Goal: Transaction & Acquisition: Register for event/course

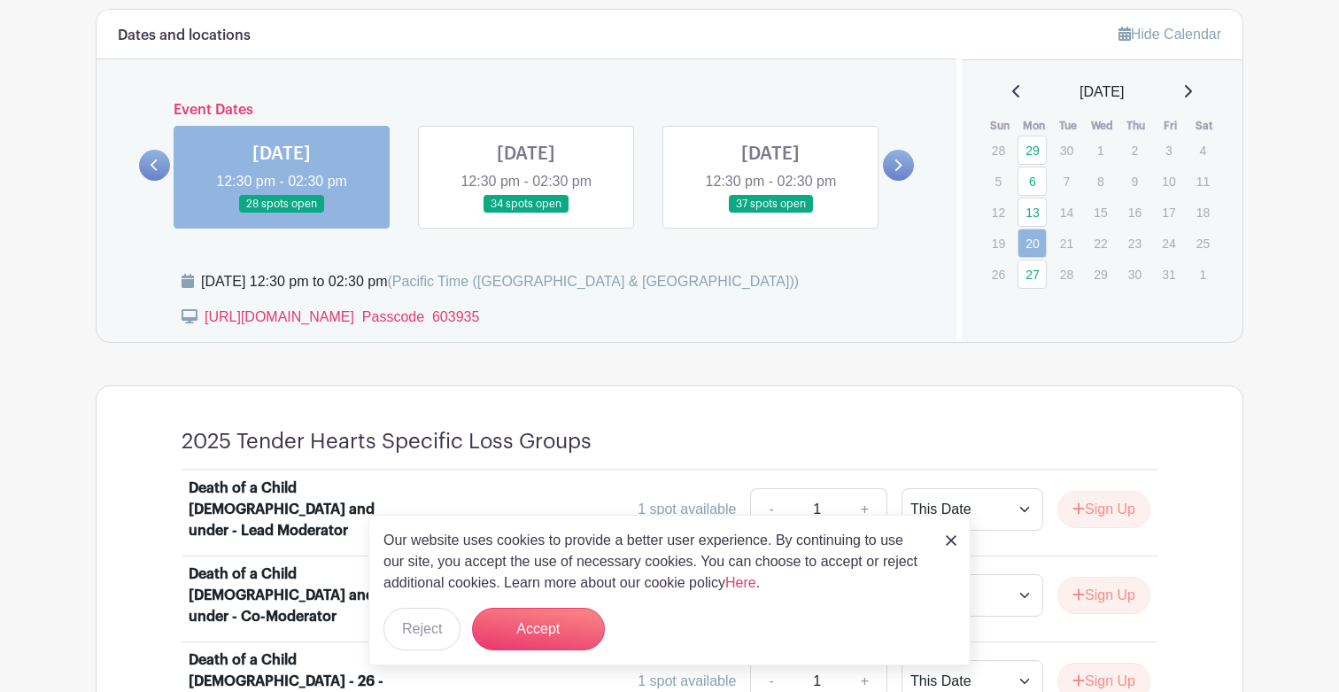
scroll to position [1003, 0]
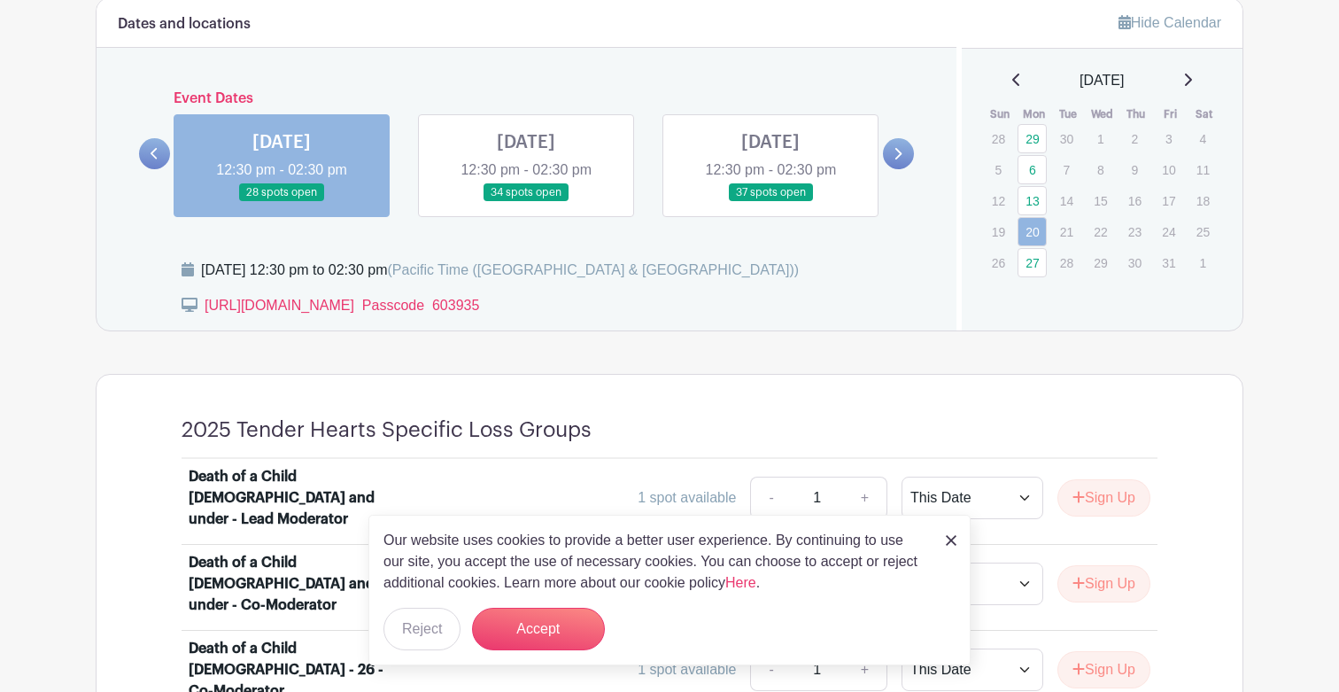
click at [954, 538] on img at bounding box center [951, 540] width 11 height 11
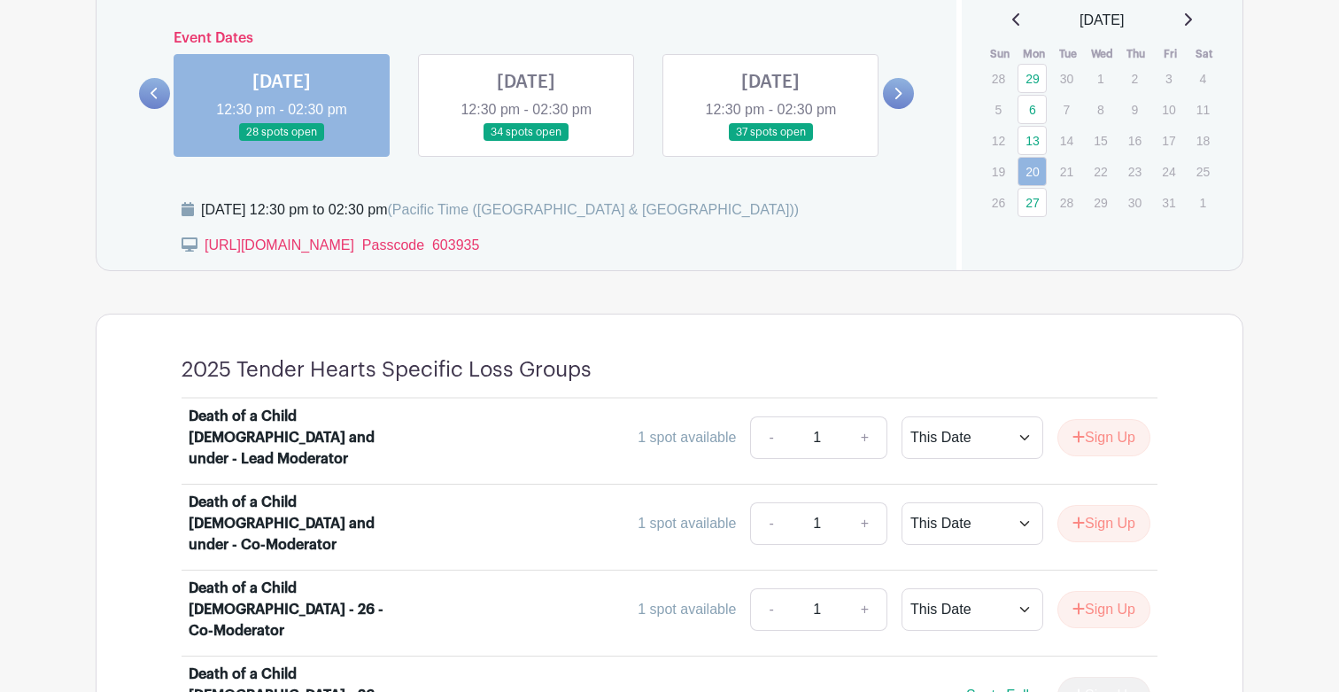
scroll to position [1089, 0]
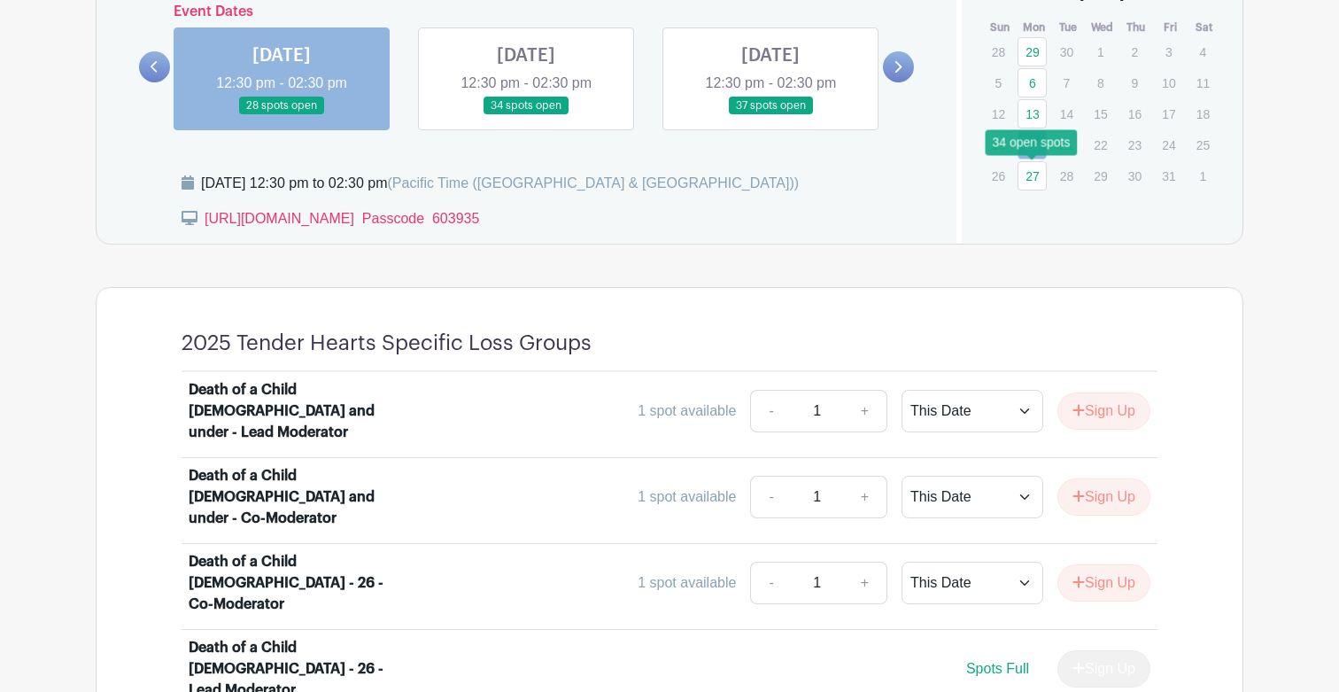
click at [1028, 178] on link "27" at bounding box center [1032, 175] width 29 height 29
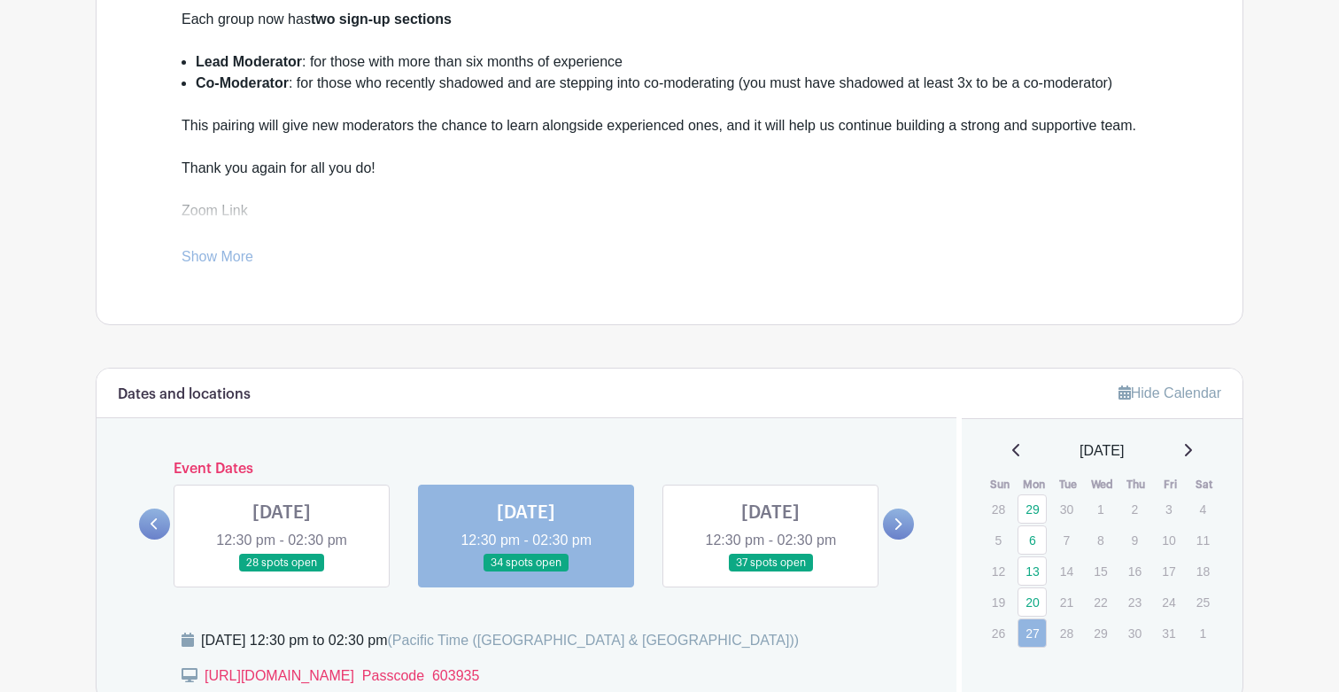
scroll to position [648, 0]
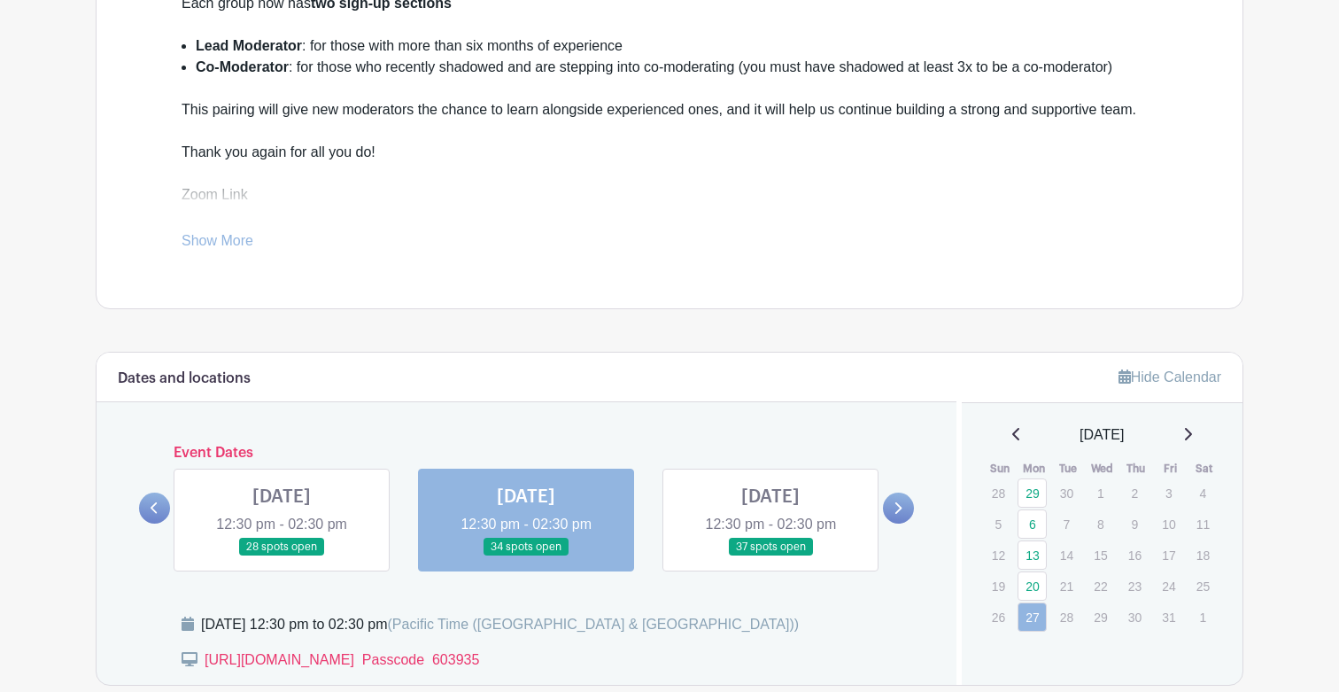
click at [1192, 430] on icon at bounding box center [1188, 434] width 7 height 12
click at [1192, 429] on icon at bounding box center [1188, 434] width 7 height 12
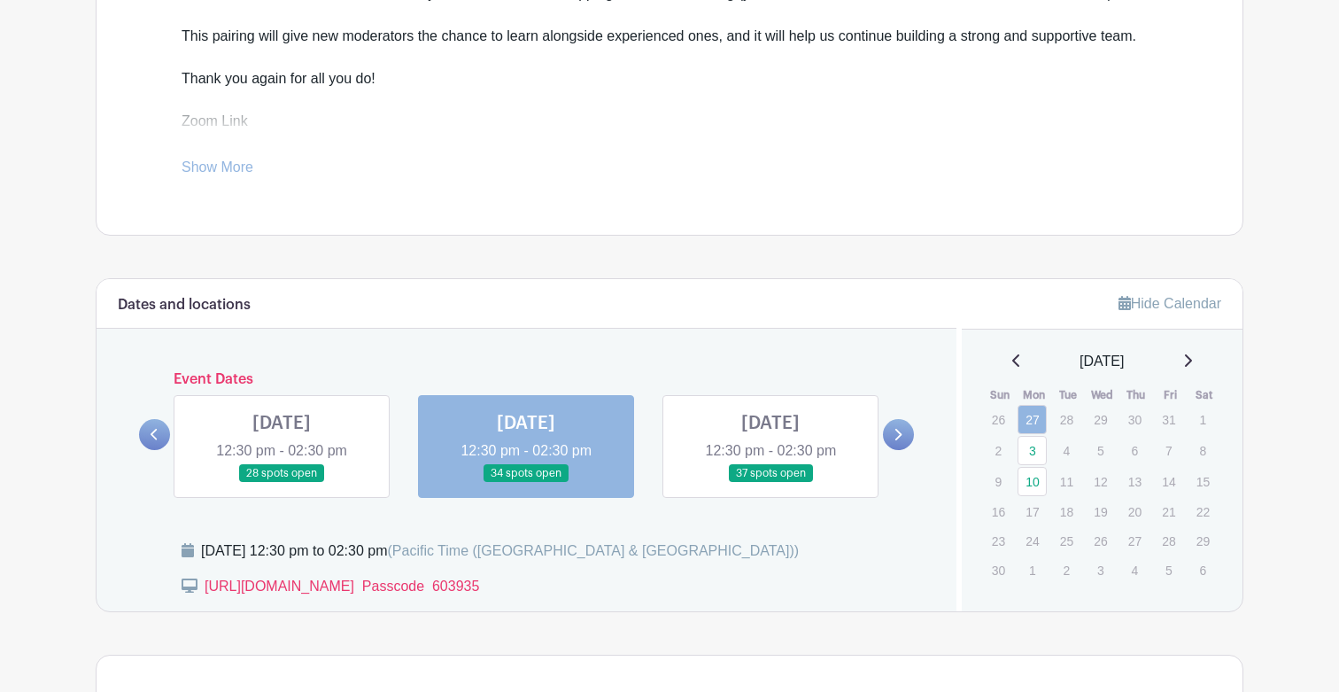
scroll to position [731, 0]
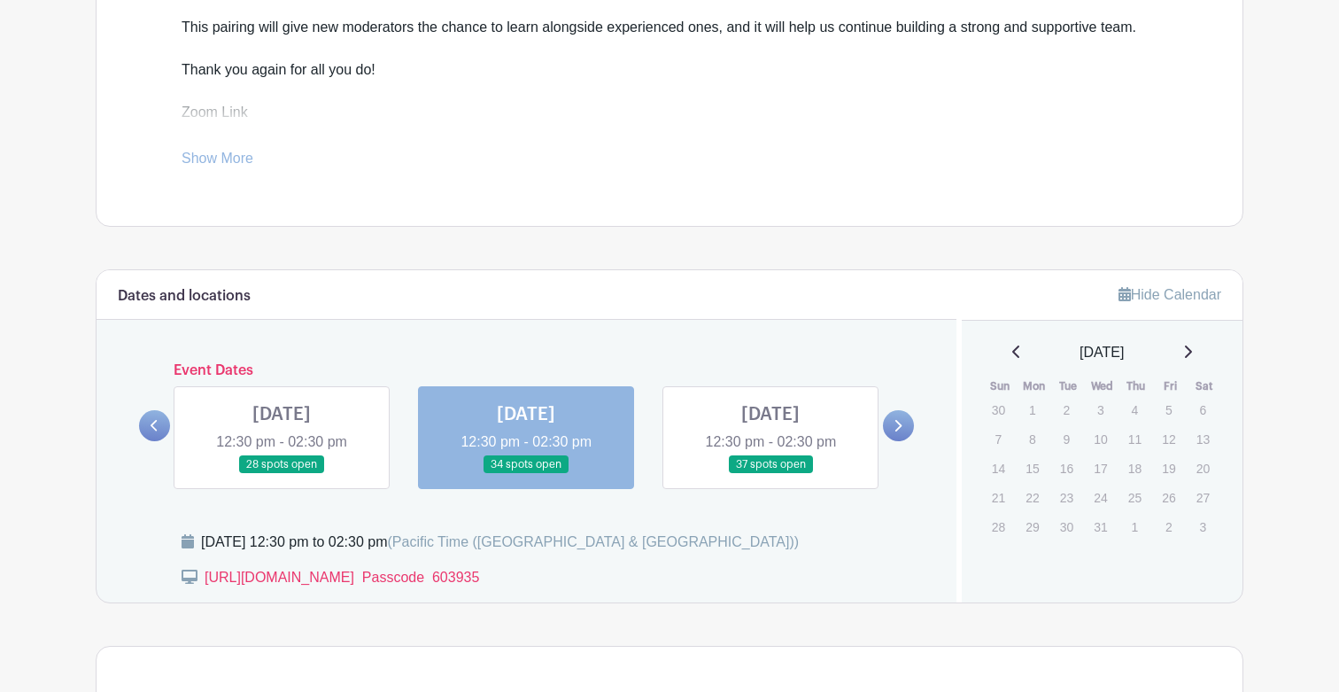
click at [1012, 346] on icon at bounding box center [1015, 351] width 7 height 12
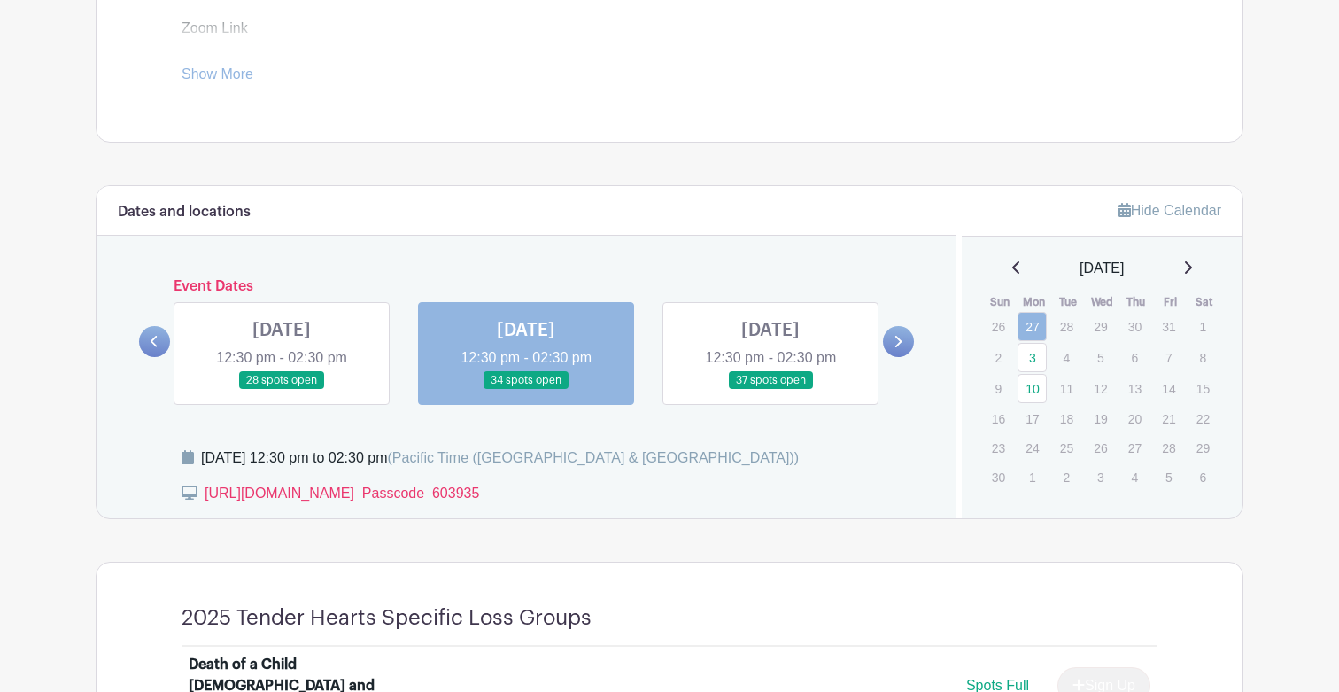
scroll to position [819, 0]
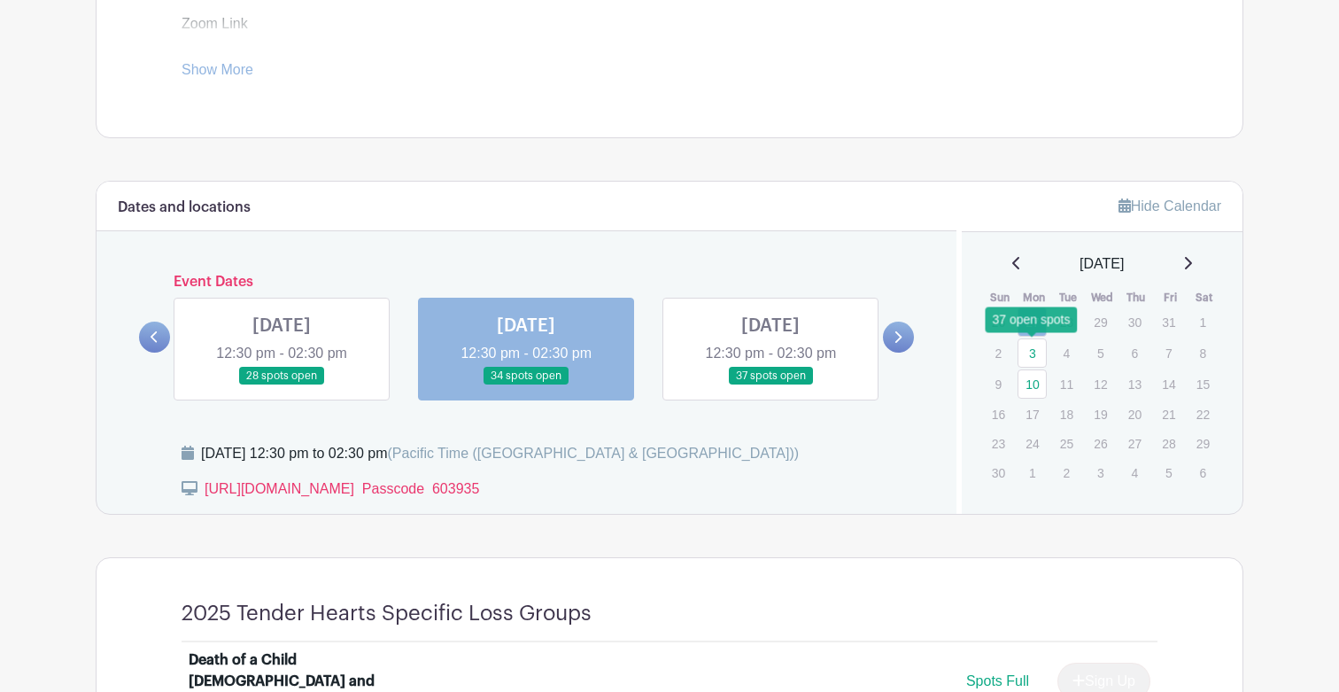
click at [1041, 352] on link "3" at bounding box center [1032, 352] width 29 height 29
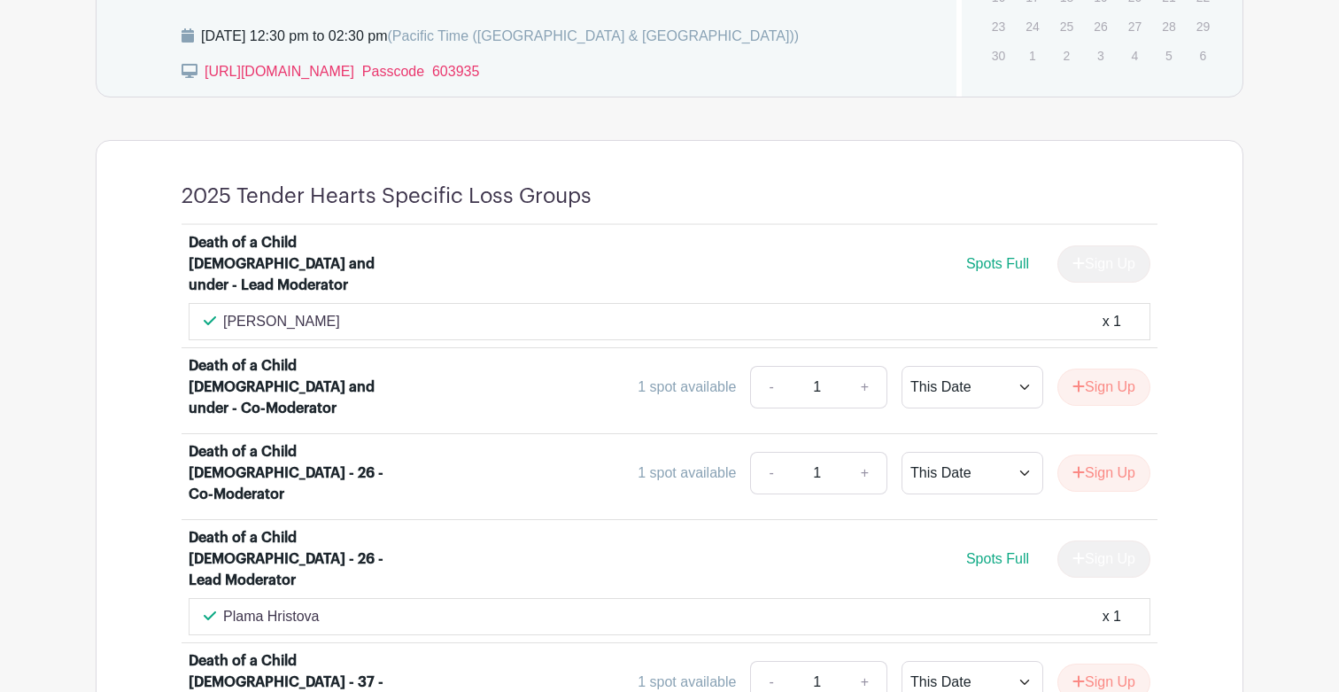
scroll to position [1284, 0]
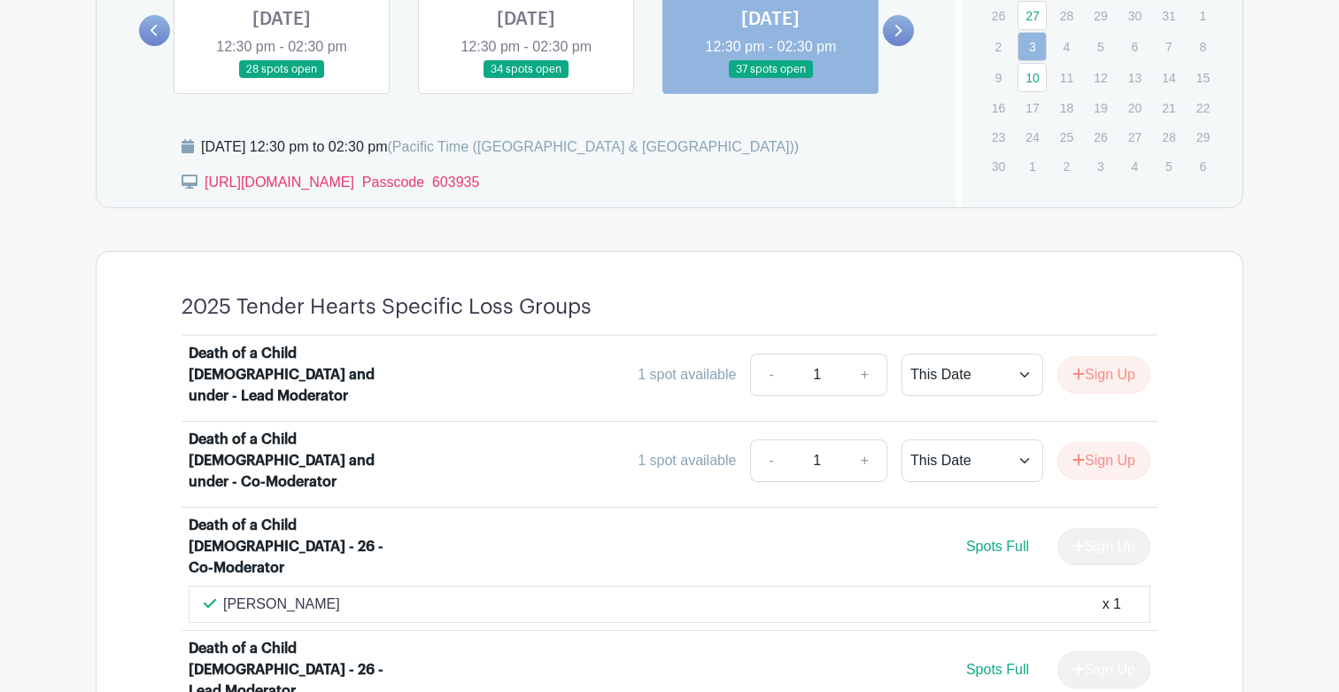
scroll to position [1050, 0]
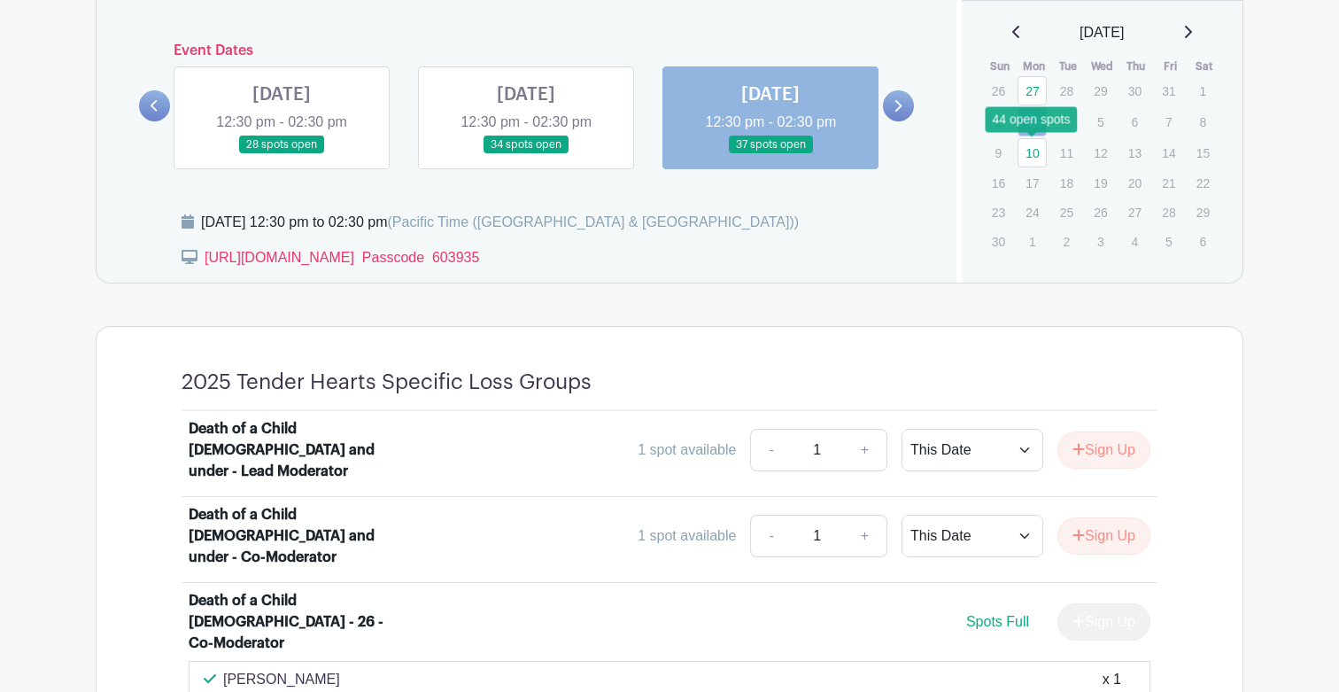
click at [1037, 156] on link "10" at bounding box center [1032, 152] width 29 height 29
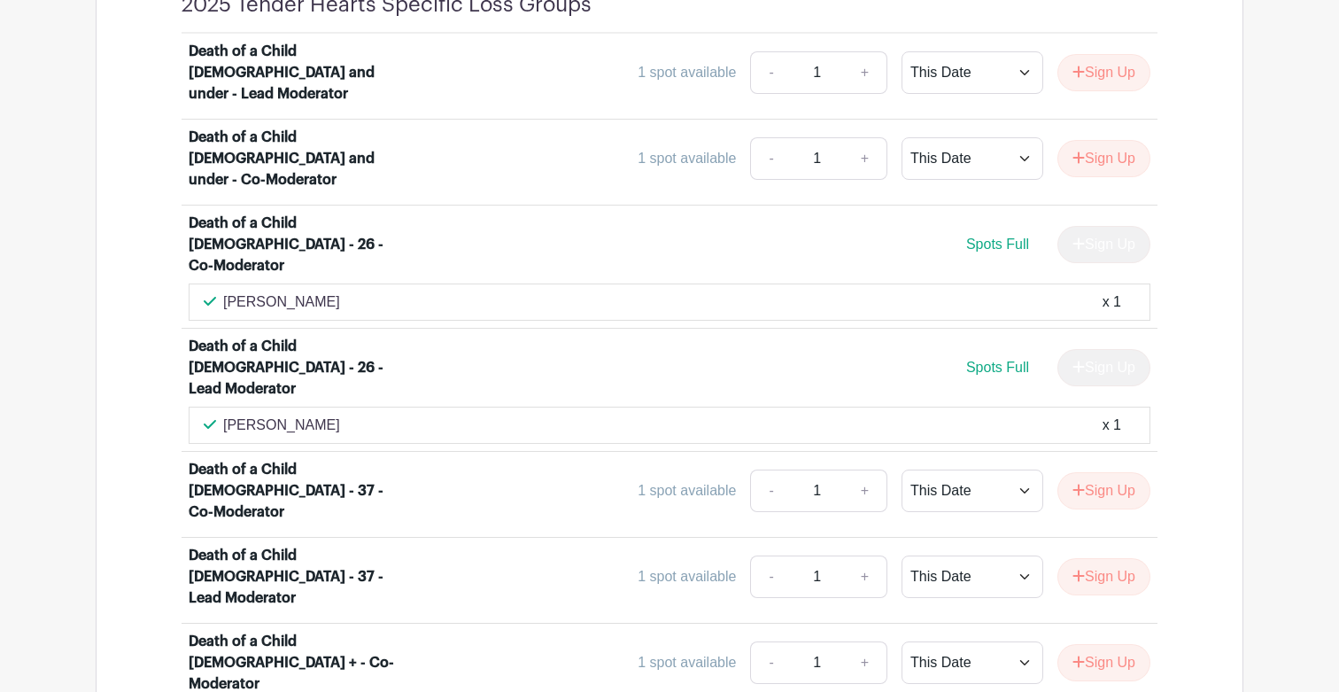
scroll to position [1431, 0]
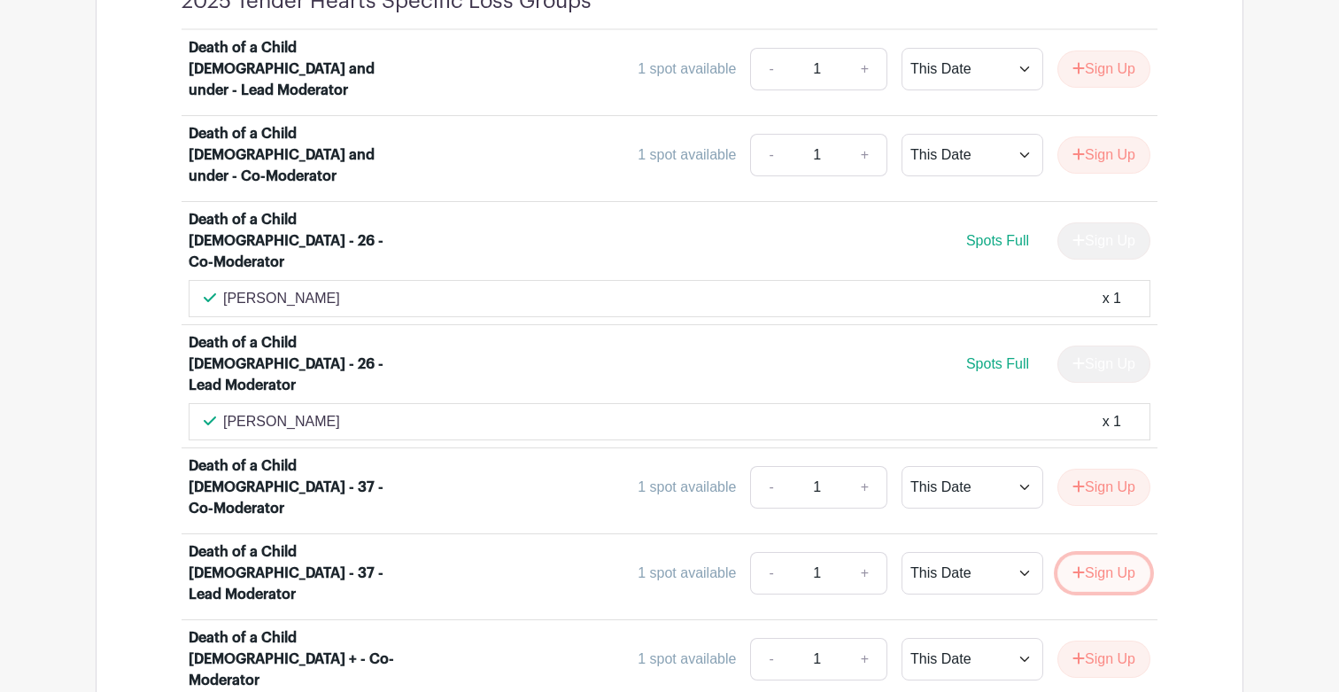
click at [1096, 554] on button "Sign Up" at bounding box center [1103, 572] width 93 height 37
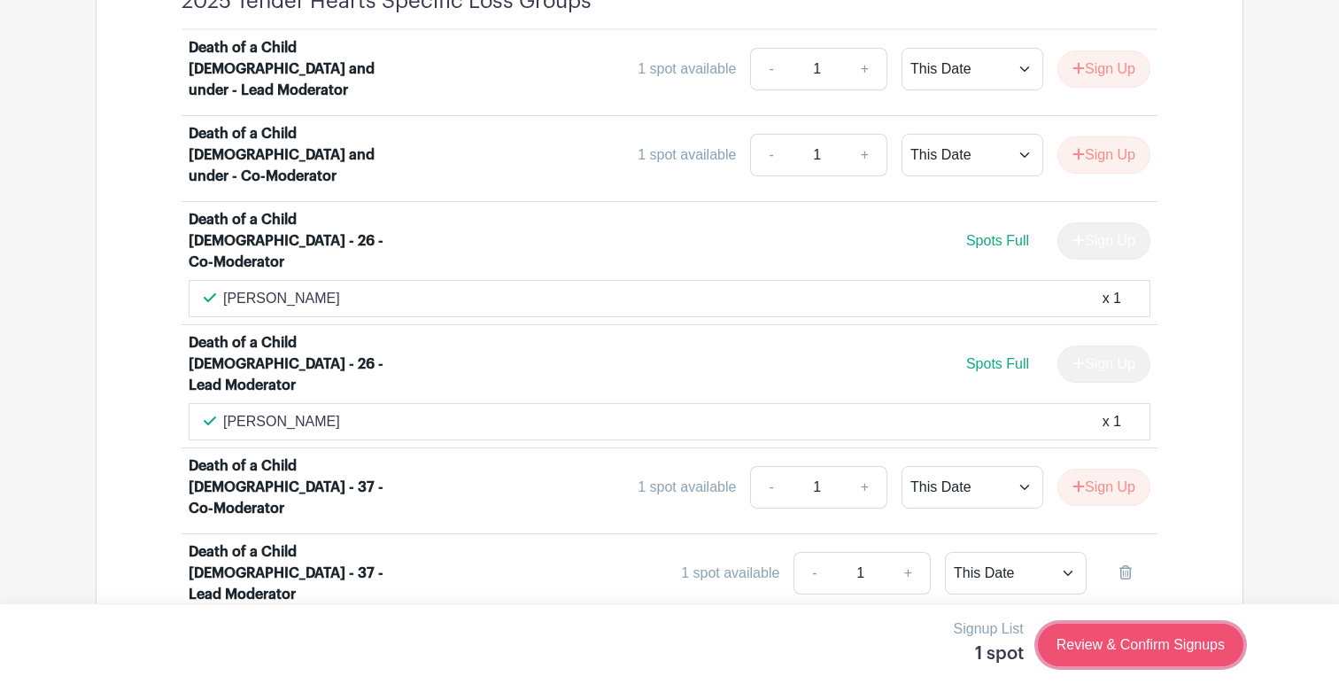
click at [1134, 647] on link "Review & Confirm Signups" at bounding box center [1140, 644] width 205 height 43
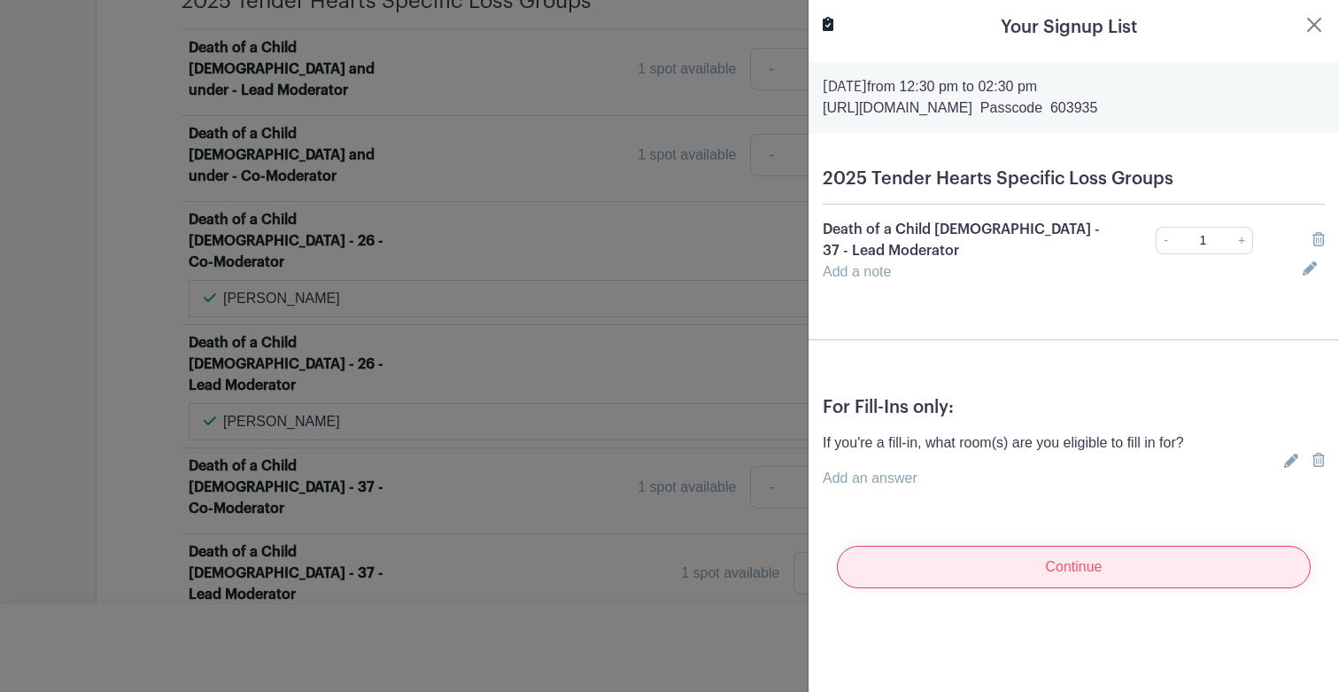
click at [1083, 556] on input "Continue" at bounding box center [1074, 567] width 474 height 43
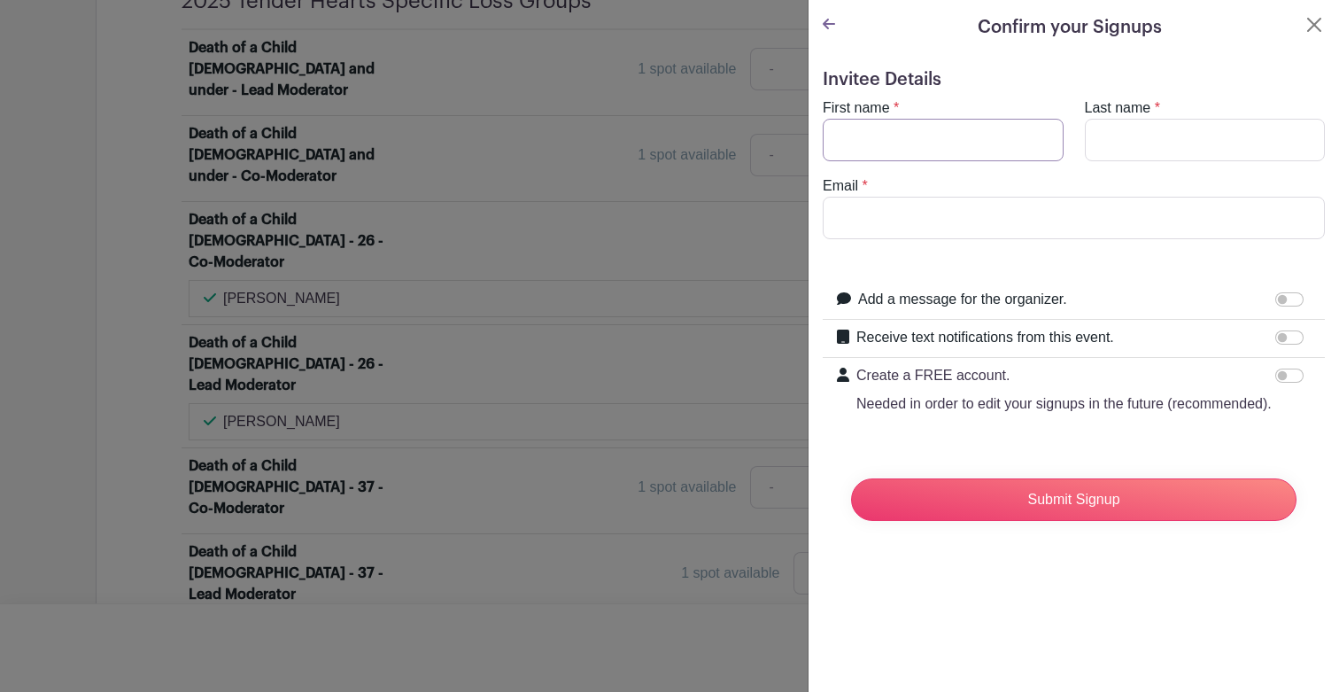
click at [962, 138] on input "First name" at bounding box center [943, 140] width 241 height 43
type input "Patty"
type input "Nun"
type input "pattynun.whcc@gmail.com"
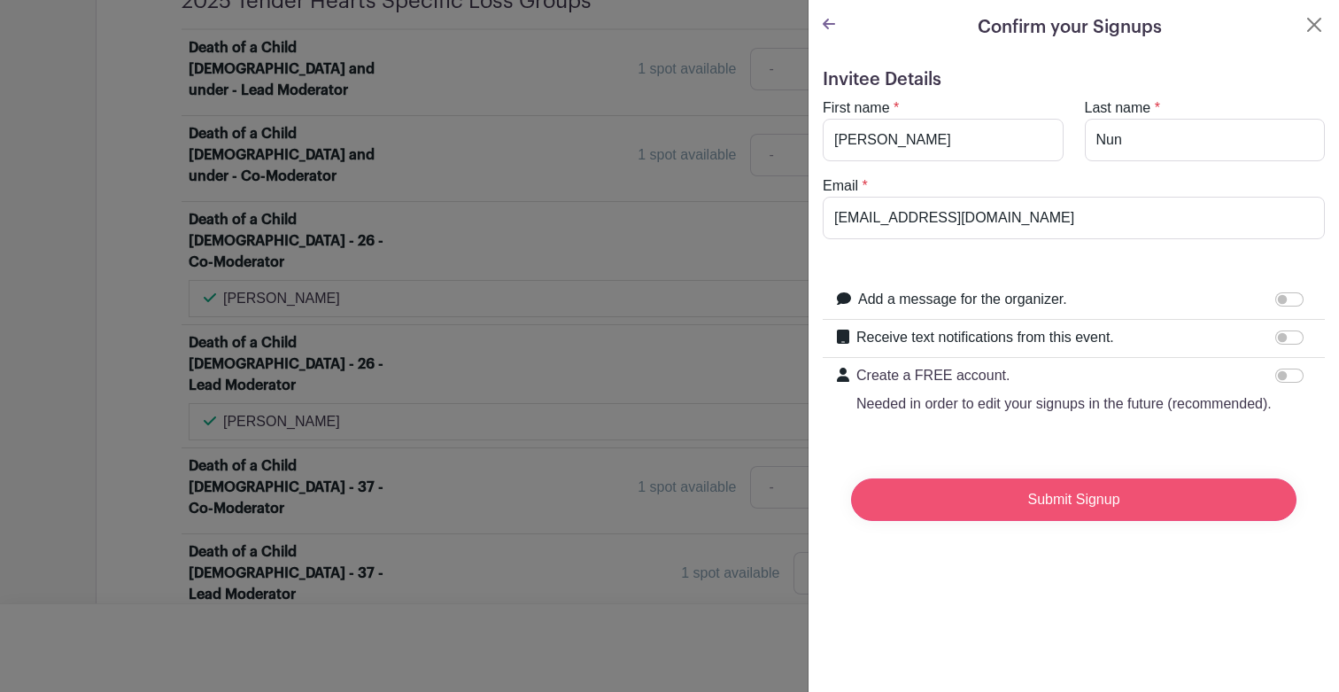
click at [1072, 503] on input "Submit Signup" at bounding box center [1073, 499] width 445 height 43
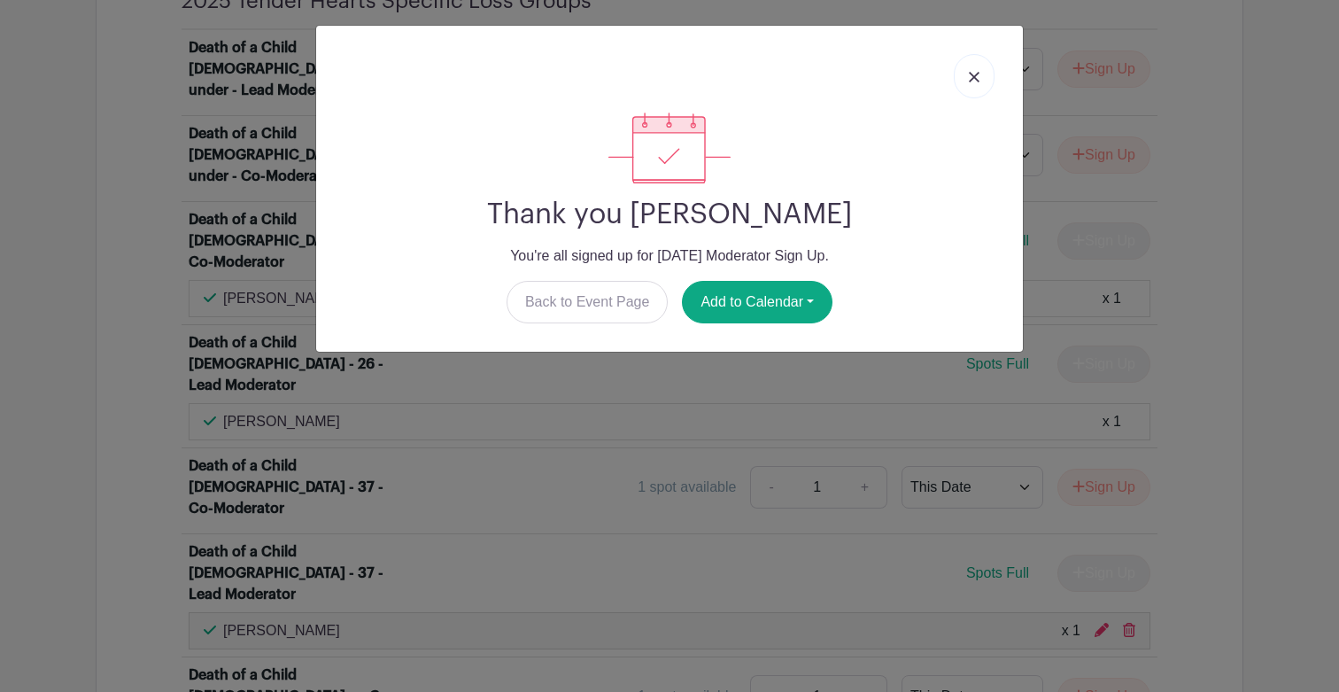
click at [977, 71] on link at bounding box center [974, 76] width 41 height 44
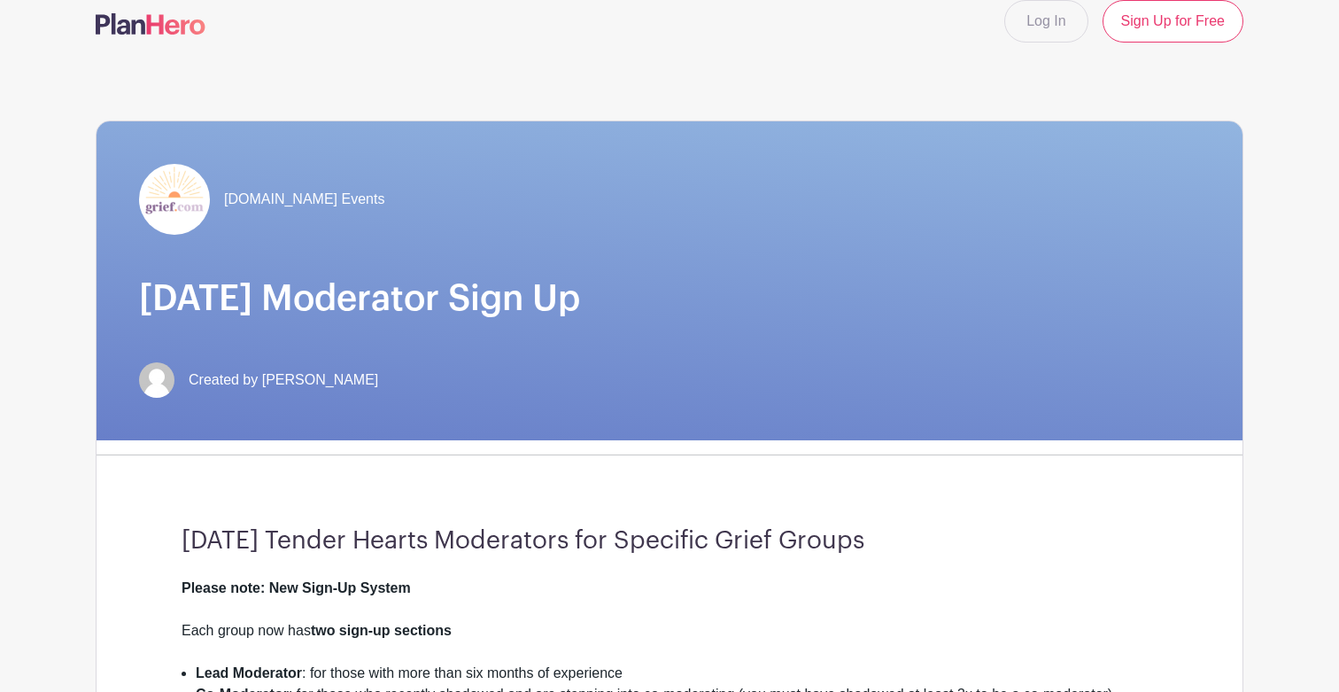
scroll to position [0, 0]
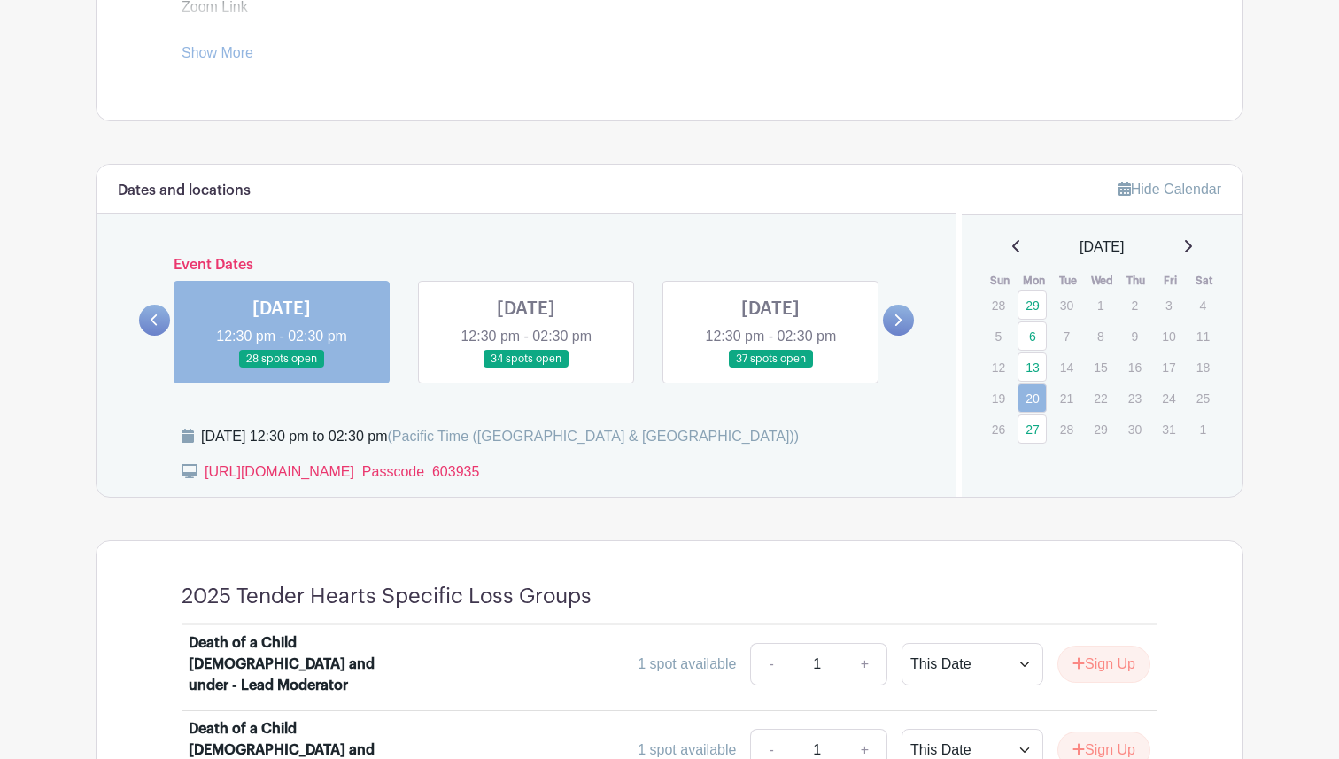
scroll to position [843, 0]
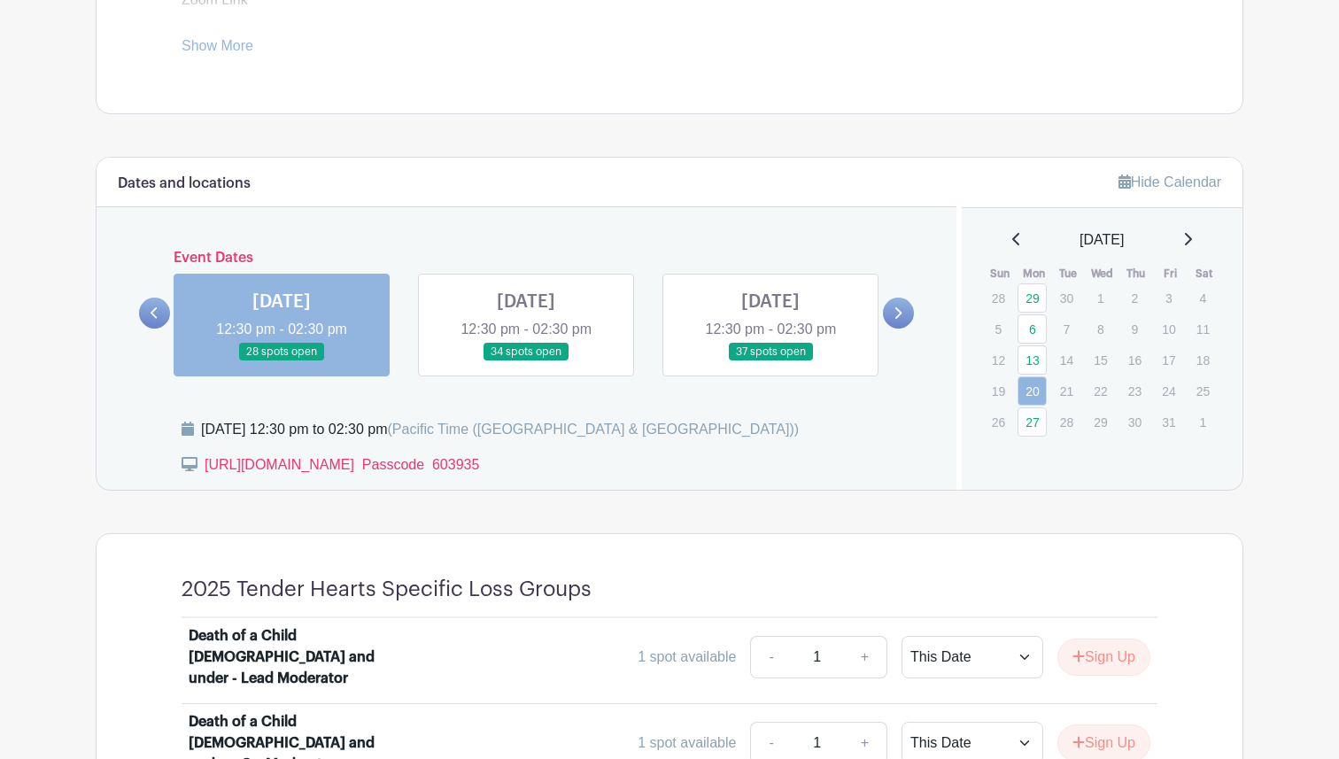
click at [1192, 237] on icon at bounding box center [1187, 239] width 9 height 14
click at [1034, 362] on link "10" at bounding box center [1032, 359] width 29 height 29
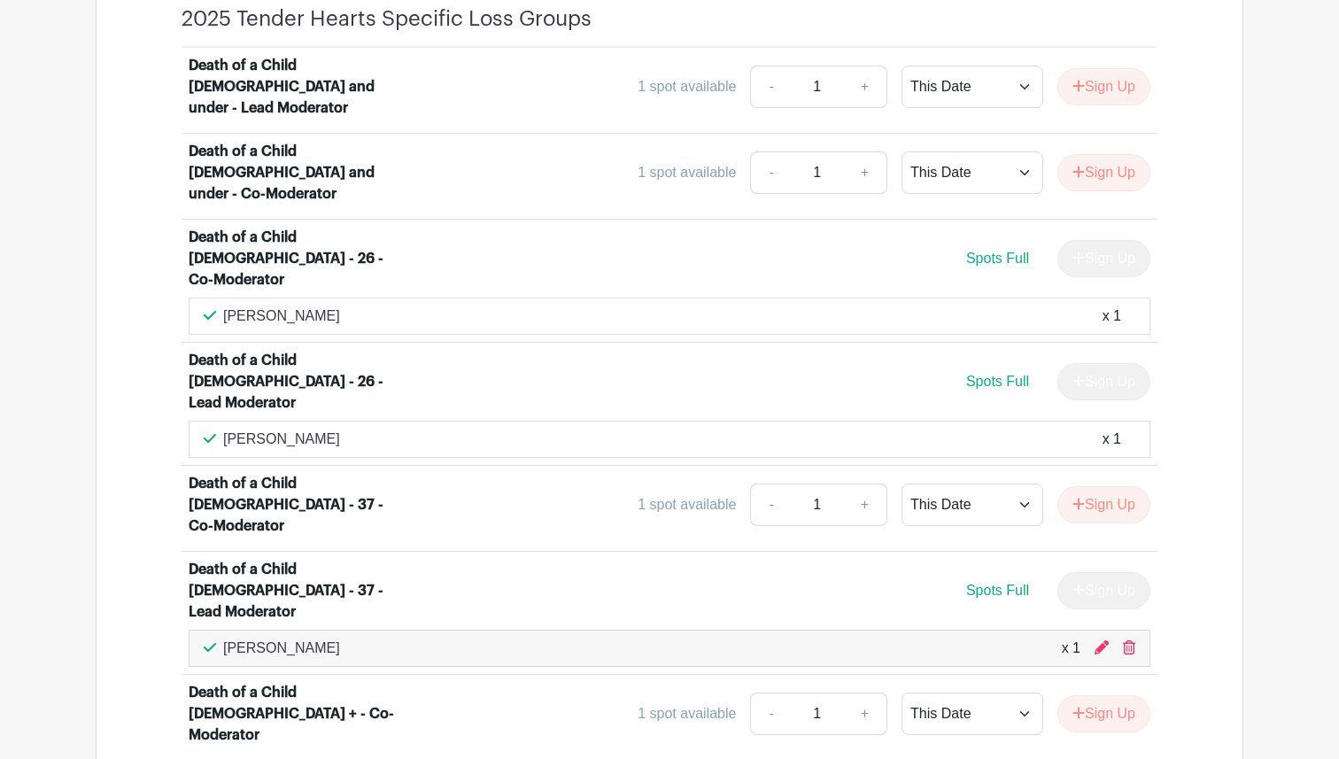
scroll to position [1414, 0]
